Goal: Navigation & Orientation: Find specific page/section

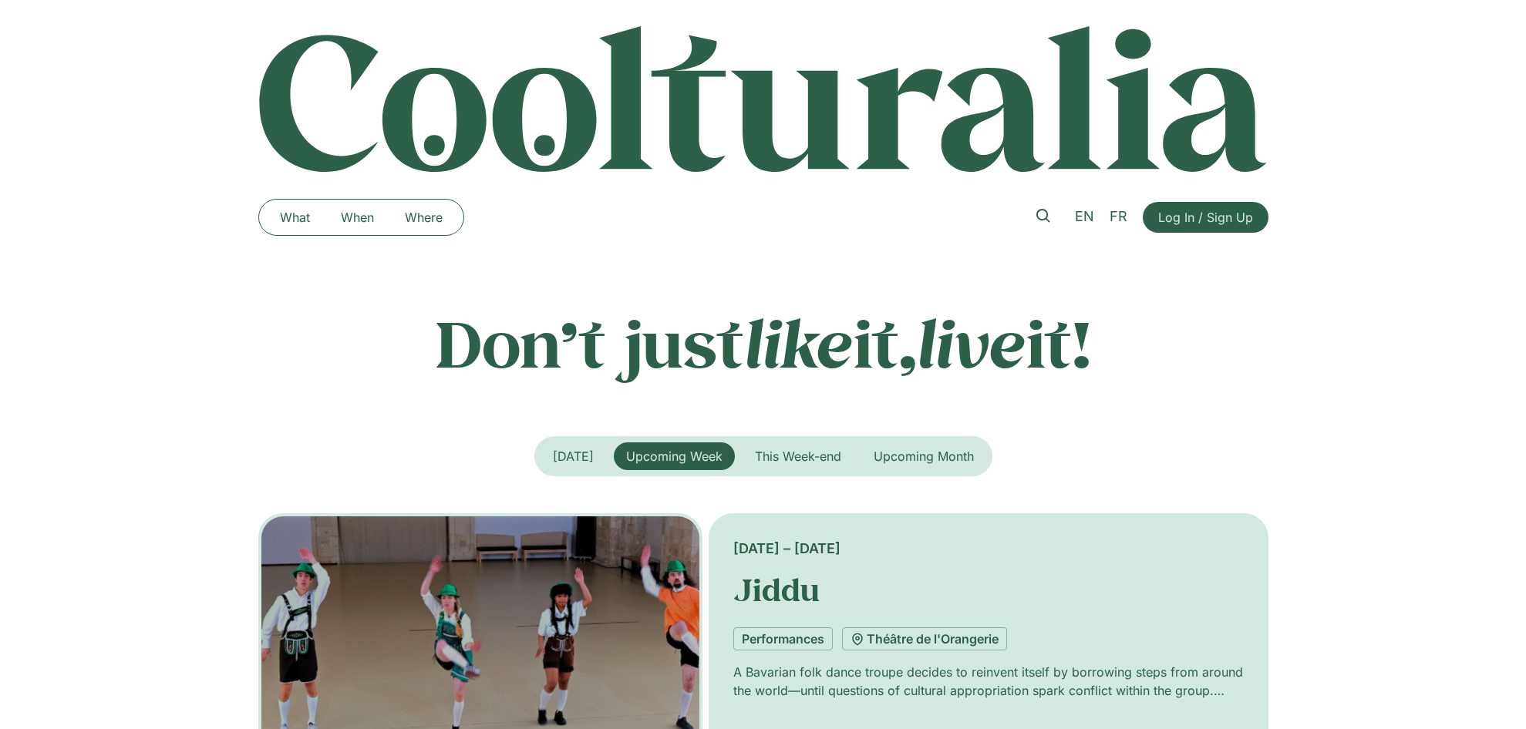
click at [315, 208] on link "What" at bounding box center [294, 217] width 61 height 25
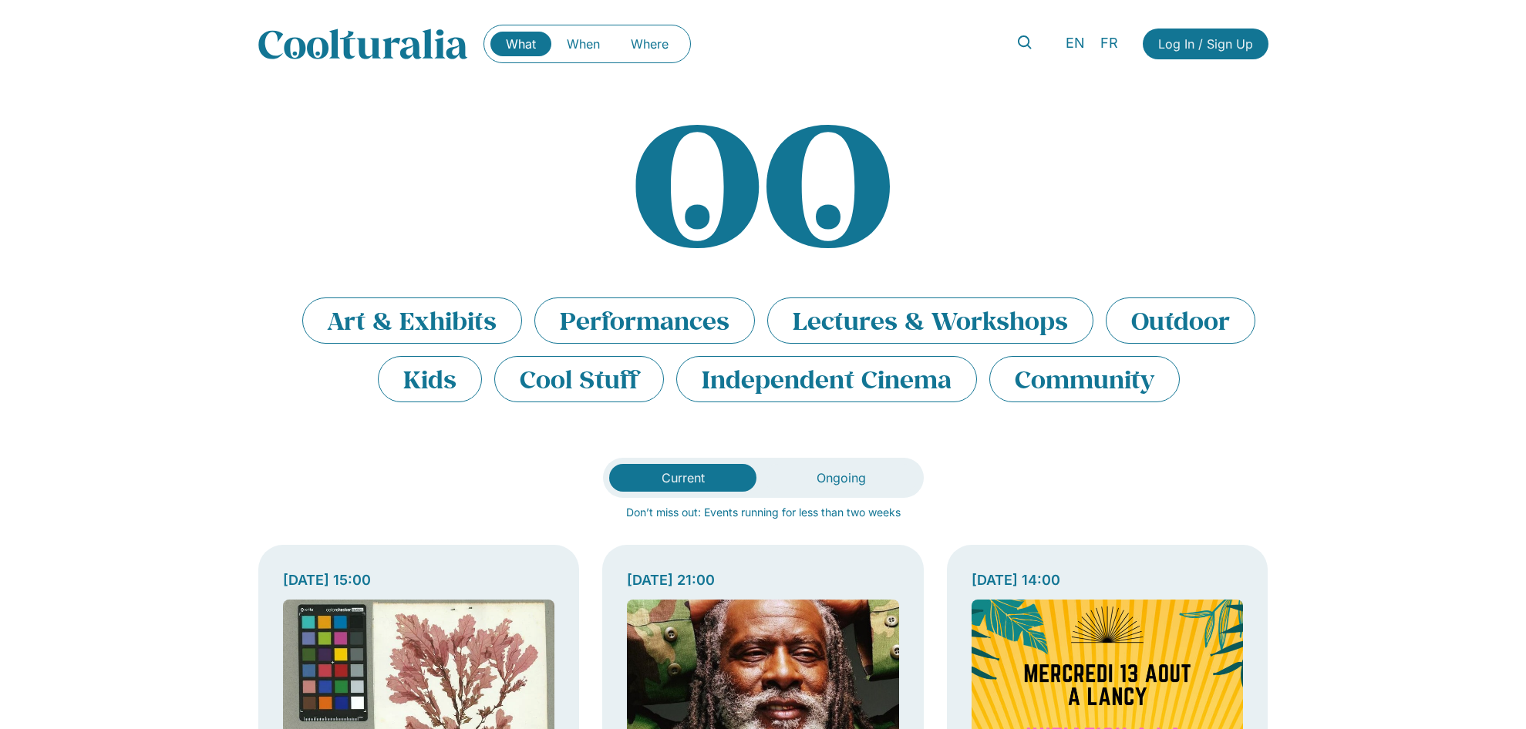
click at [359, 32] on img at bounding box center [363, 44] width 210 height 31
